Goal: Task Accomplishment & Management: Use online tool/utility

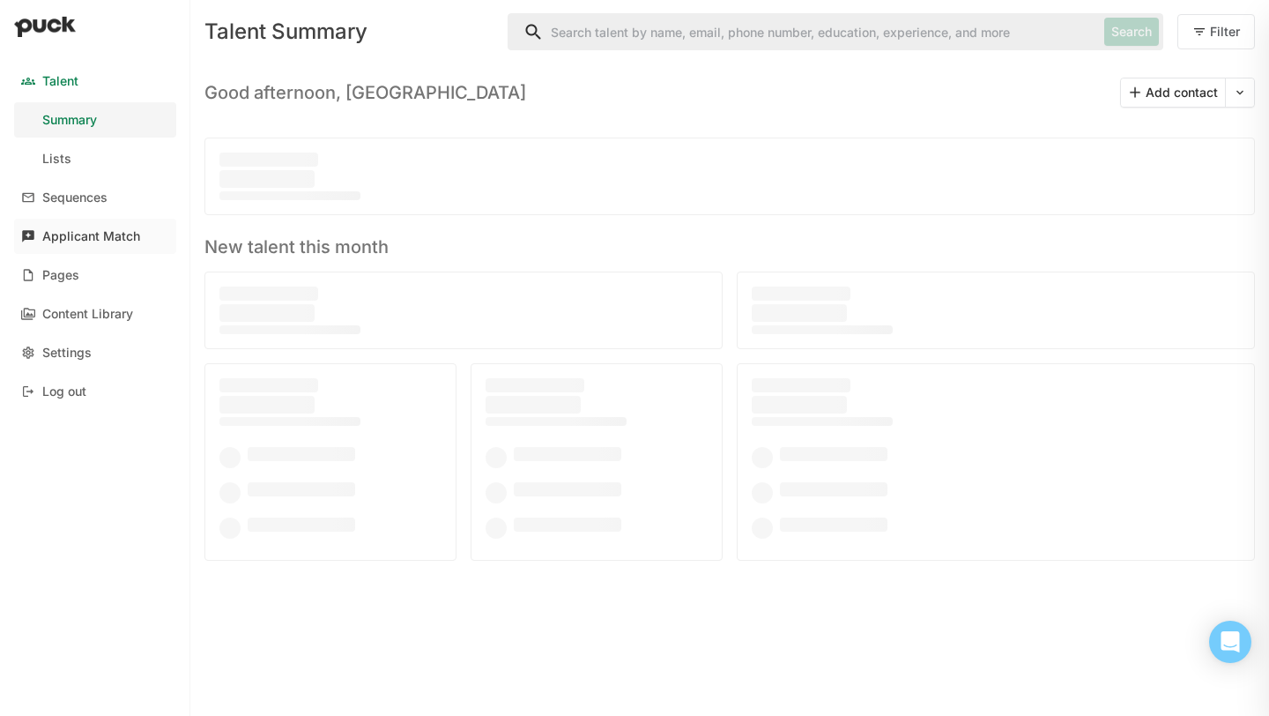
click at [86, 239] on div "Applicant Match" at bounding box center [91, 236] width 98 height 15
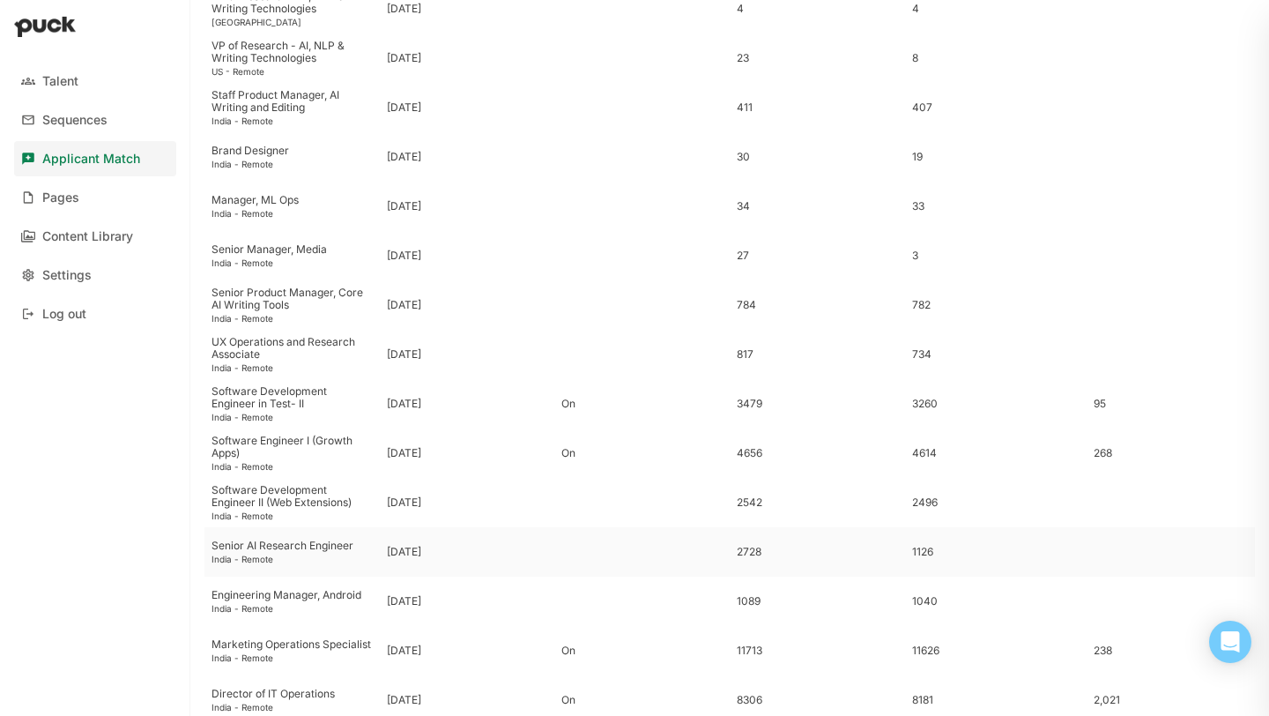
scroll to position [448, 0]
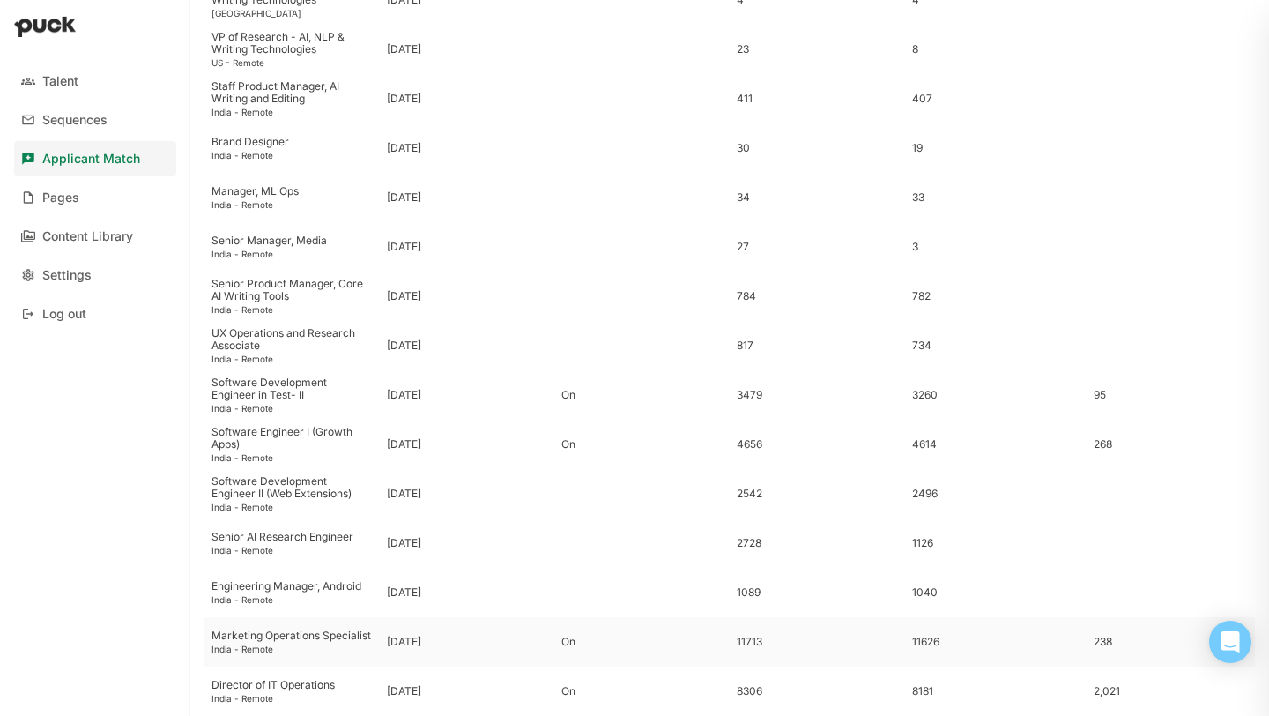
click at [318, 650] on div "India - Remote" at bounding box center [292, 648] width 161 height 11
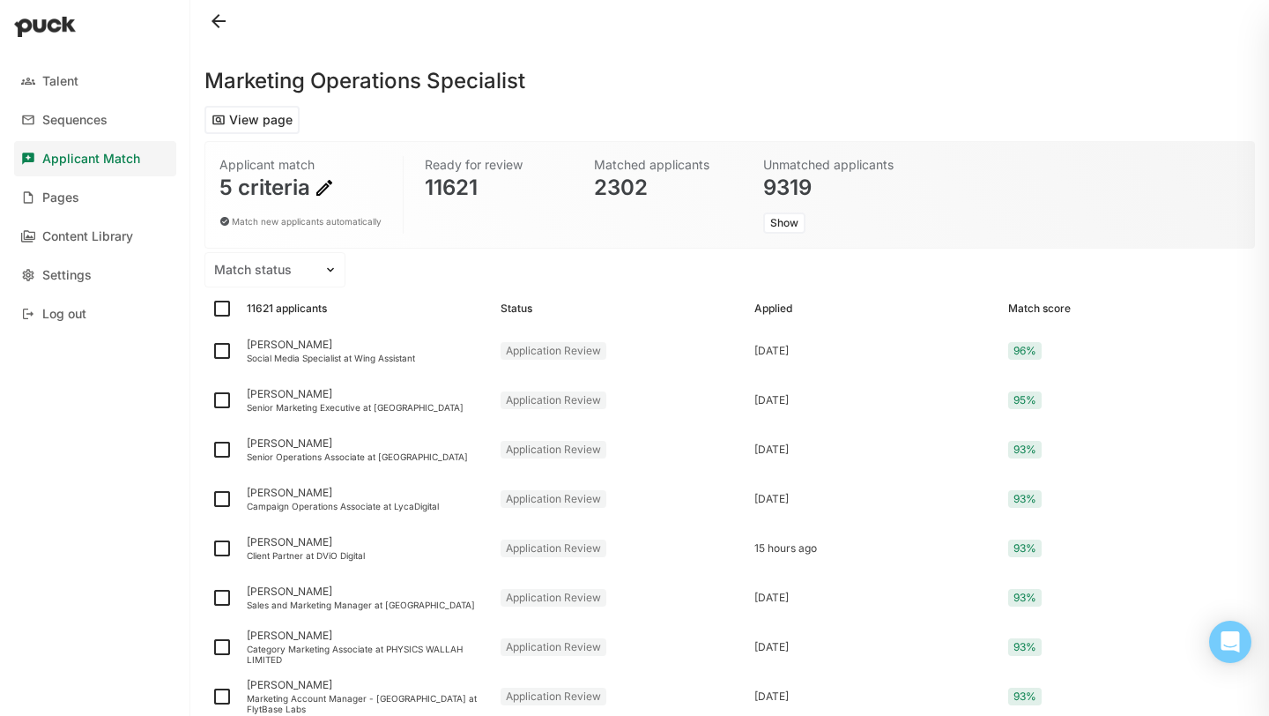
click at [327, 188] on img at bounding box center [324, 187] width 21 height 21
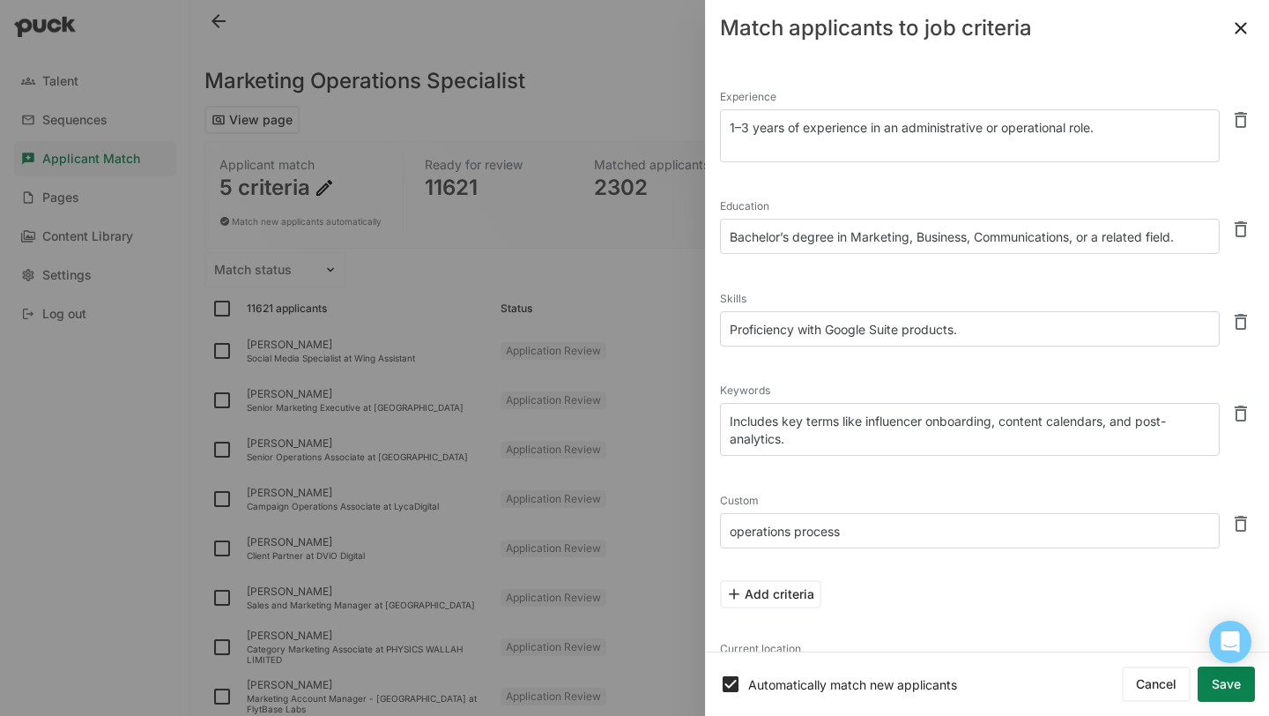
click at [853, 532] on textarea "operations process" at bounding box center [970, 530] width 500 height 35
drag, startPoint x: 1001, startPoint y: 421, endPoint x: 870, endPoint y: 413, distance: 131.6
click at [870, 413] on body "Talent Sequences Applicant Match Pages Content Library Settings Log out Marketi…" at bounding box center [634, 358] width 1269 height 716
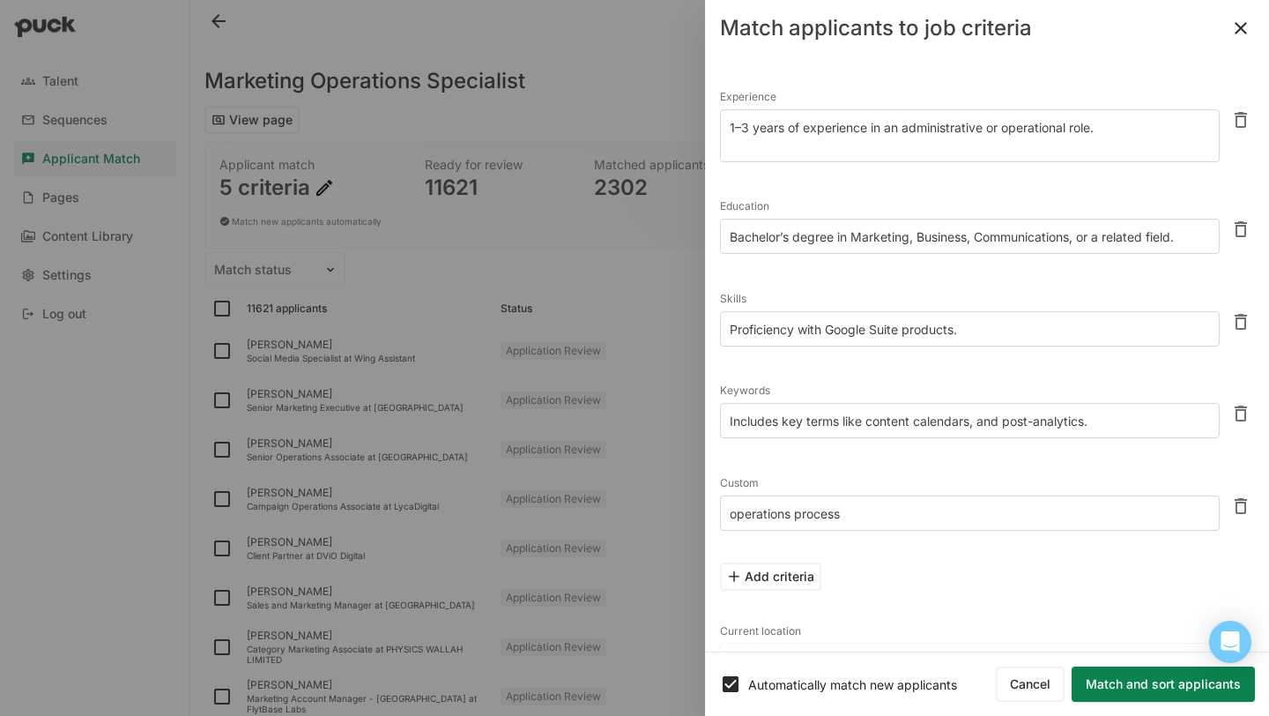
type textarea "Includes key terms like content calendars, and post-analytics."
click at [970, 330] on textarea "Proficiency with Google Suite products." at bounding box center [970, 328] width 500 height 35
click at [1241, 320] on button at bounding box center [1241, 322] width 28 height 28
type textarea "Includes key terms like content calendars, and post-analytics."
type textarea "operations process"
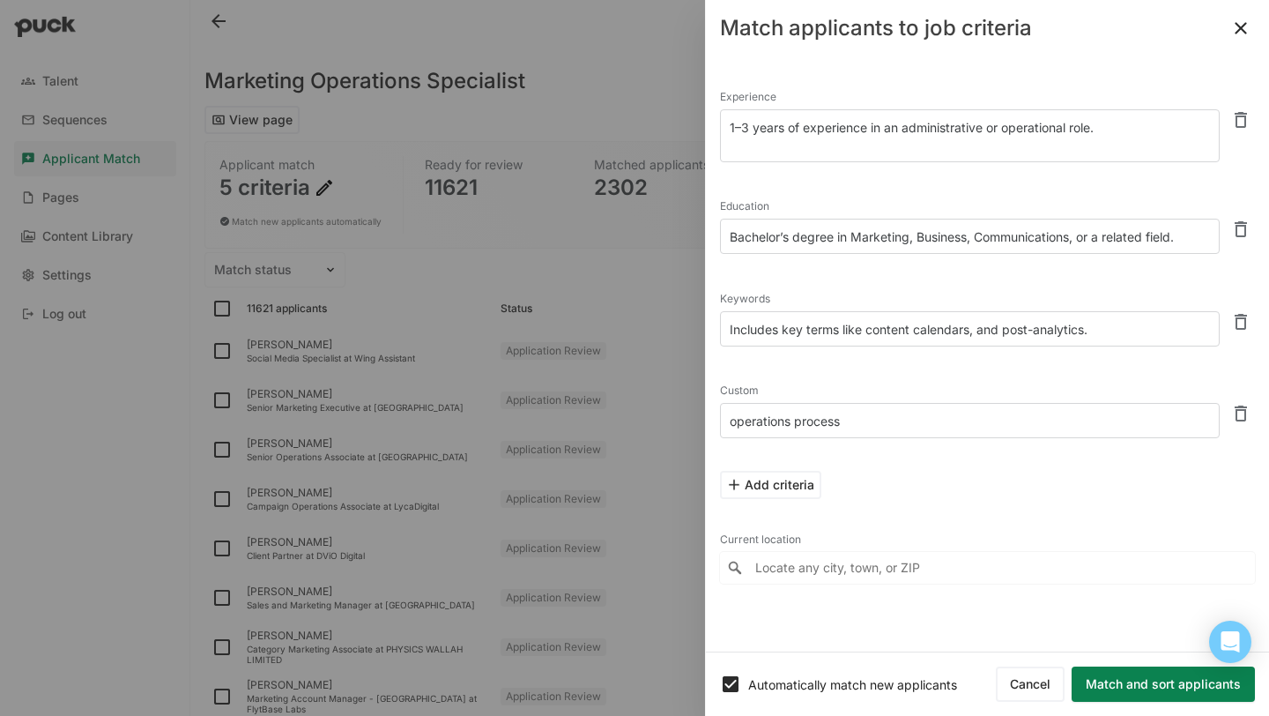
click at [978, 330] on textarea "Includes key terms like content calendars, and post-analytics." at bounding box center [970, 328] width 500 height 35
click at [1151, 691] on button "Match and sort applicants" at bounding box center [1163, 683] width 183 height 35
click at [824, 333] on textarea "Includes key terms like content calendars, scheduling and post-analytics." at bounding box center [970, 328] width 500 height 35
click at [0, 0] on span "includes" at bounding box center [0, 0] width 0 height 0
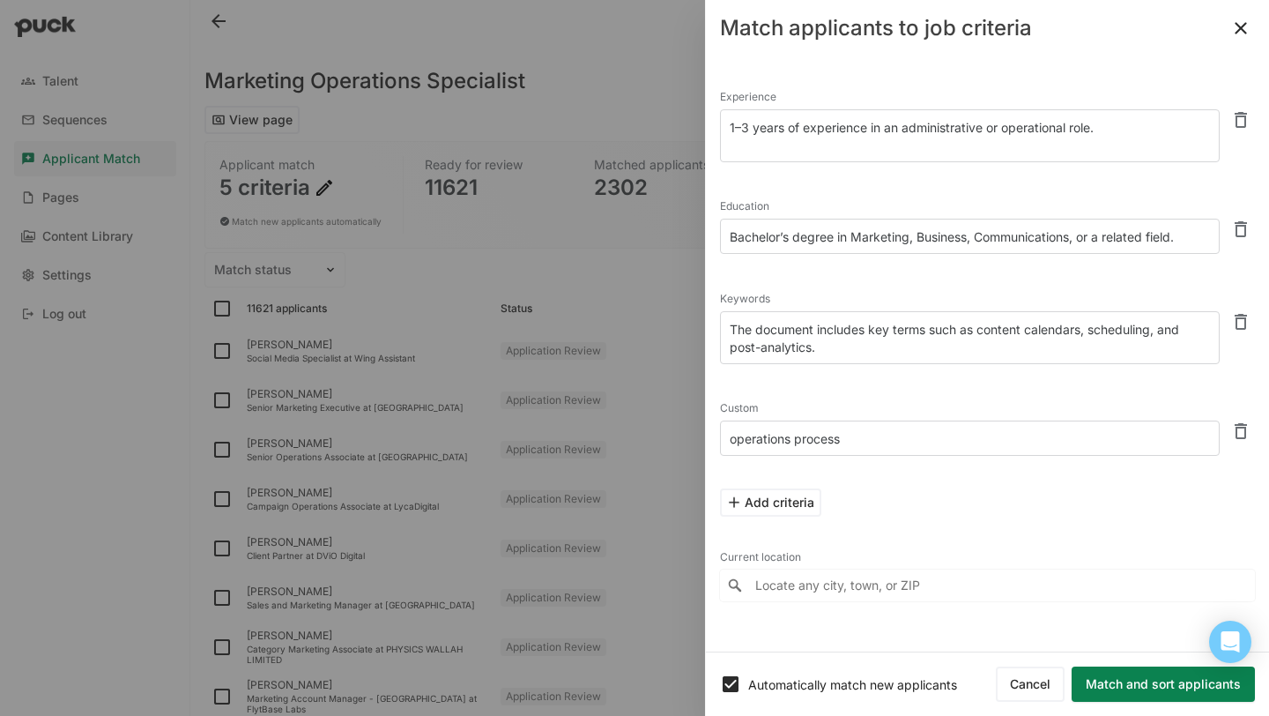
type textarea "The document includes key terms such as content calendars, scheduling, and post…"
click at [1106, 687] on button "Match and sort applicants" at bounding box center [1163, 683] width 183 height 35
click at [1103, 690] on button "Match and sort applicants" at bounding box center [1163, 683] width 183 height 35
click at [1094, 689] on button "Match and sort applicants" at bounding box center [1163, 683] width 183 height 35
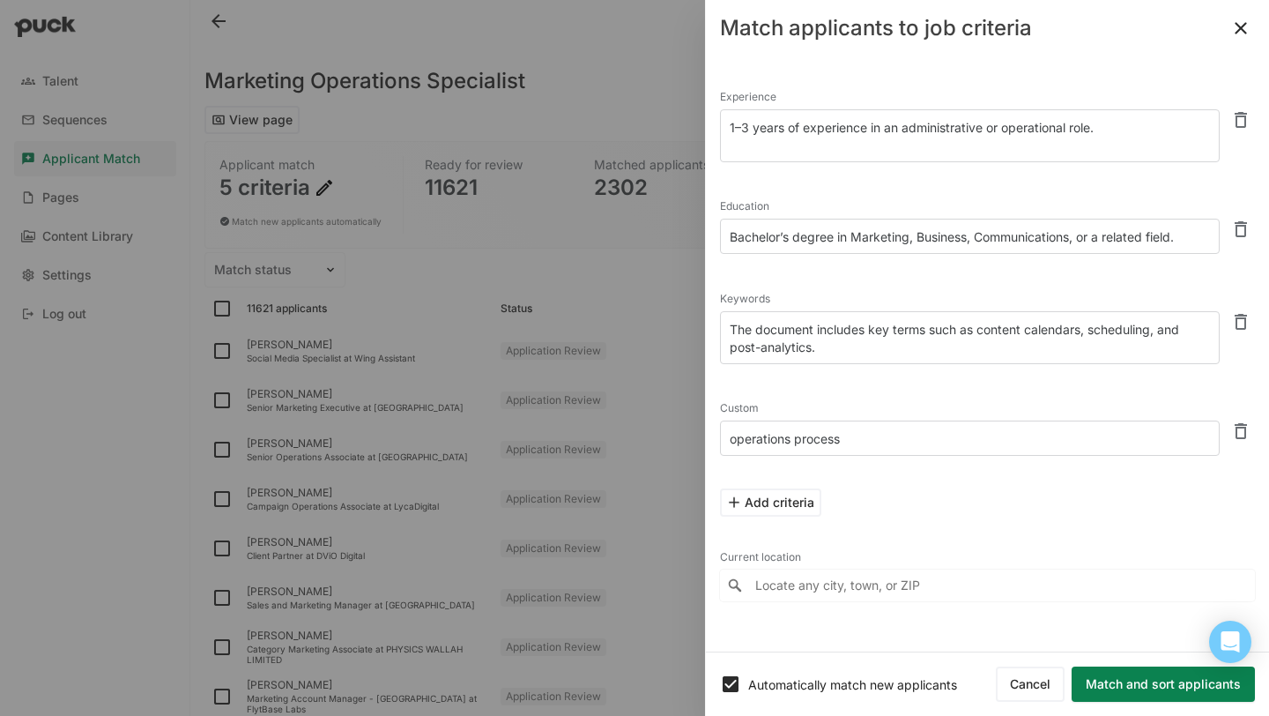
click at [1094, 689] on button "Match and sort applicants" at bounding box center [1163, 683] width 183 height 35
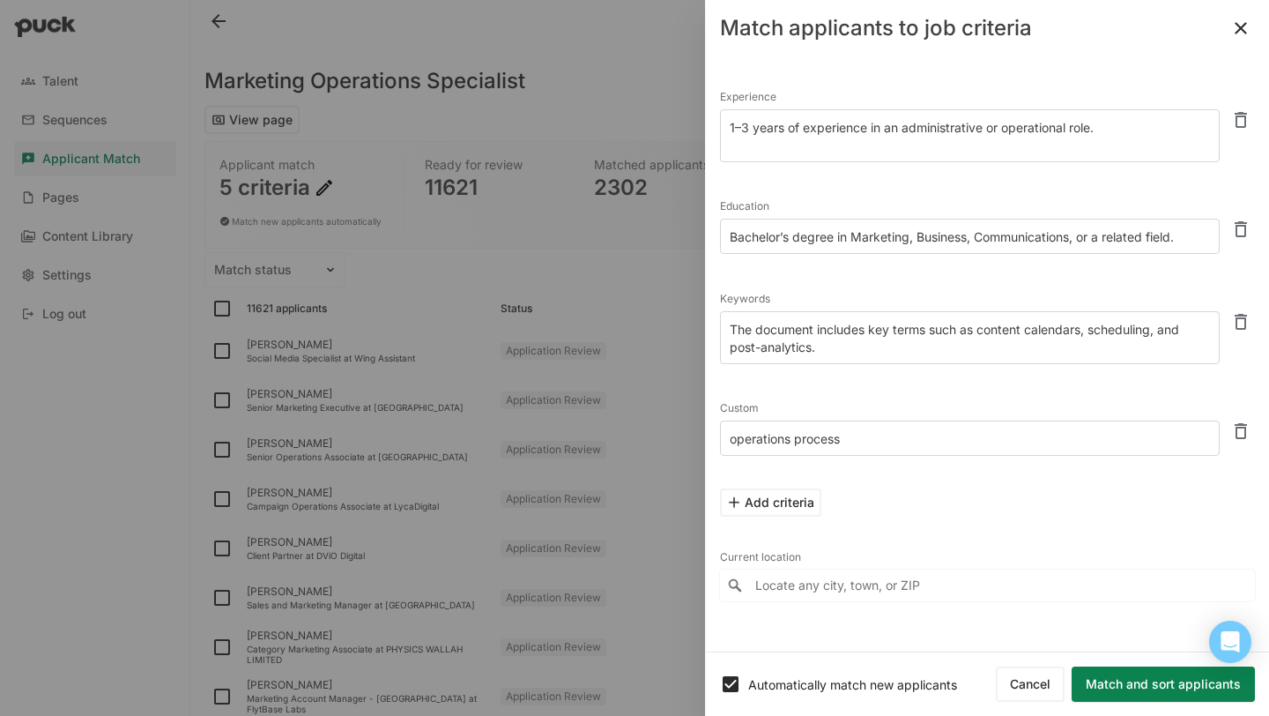
click at [1094, 689] on button "Match and sort applicants" at bounding box center [1163, 683] width 183 height 35
click at [1089, 684] on button "Match and sort applicants" at bounding box center [1163, 683] width 183 height 35
click at [1088, 694] on button "Match and sort applicants" at bounding box center [1163, 683] width 183 height 35
